Goal: Find specific page/section: Find specific page/section

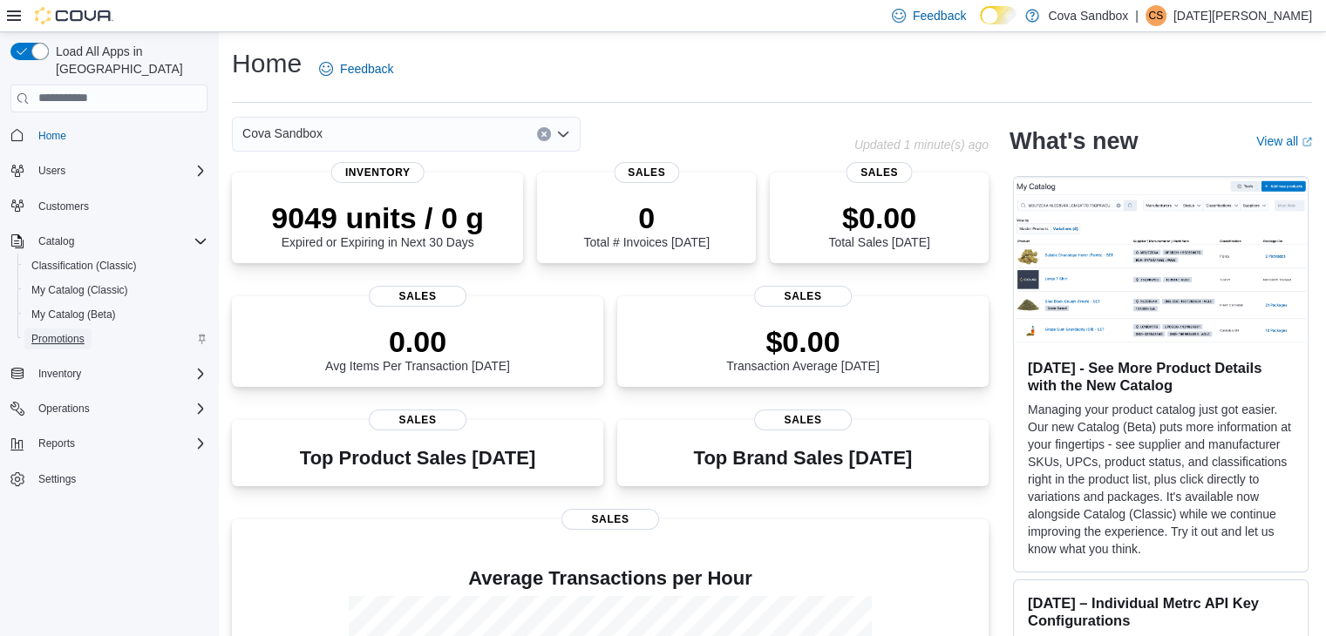
click at [58, 332] on span "Promotions" at bounding box center [57, 339] width 53 height 14
